Goal: Task Accomplishment & Management: Manage account settings

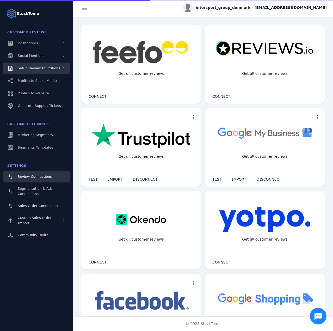
drag, startPoint x: 42, startPoint y: 68, endPoint x: 41, endPoint y: 72, distance: 4.2
click at [42, 68] on span "Setup Review Invitations" at bounding box center [39, 68] width 42 height 4
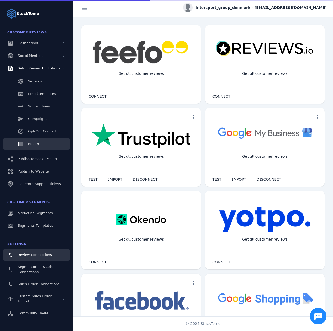
click at [32, 136] on link "Opt-Out Contact" at bounding box center [36, 131] width 67 height 11
click at [35, 144] on span "Report" at bounding box center [33, 144] width 11 height 4
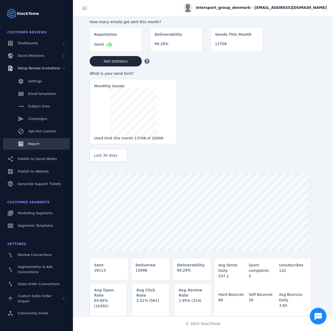
click at [111, 155] on span "Last 30 days" at bounding box center [105, 155] width 23 height 6
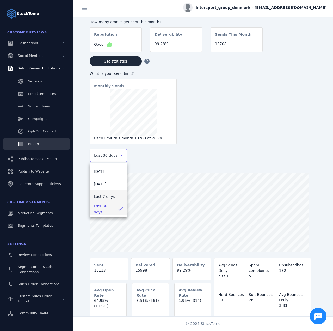
click at [101, 195] on span "Last 7 days" at bounding box center [104, 196] width 21 height 6
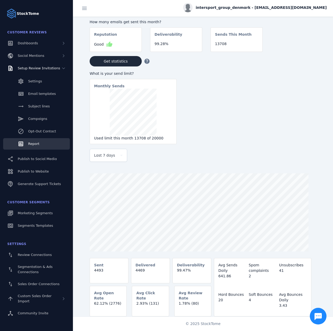
drag, startPoint x: 274, startPoint y: 5, endPoint x: 276, endPoint y: 10, distance: 5.6
click at [274, 5] on div "intersport_group_denmark - cs_intersport@stacktome.com" at bounding box center [254, 7] width 143 height 9
click at [303, 52] on span "Sign out" at bounding box center [310, 50] width 15 height 6
